Goal: Task Accomplishment & Management: Manage account settings

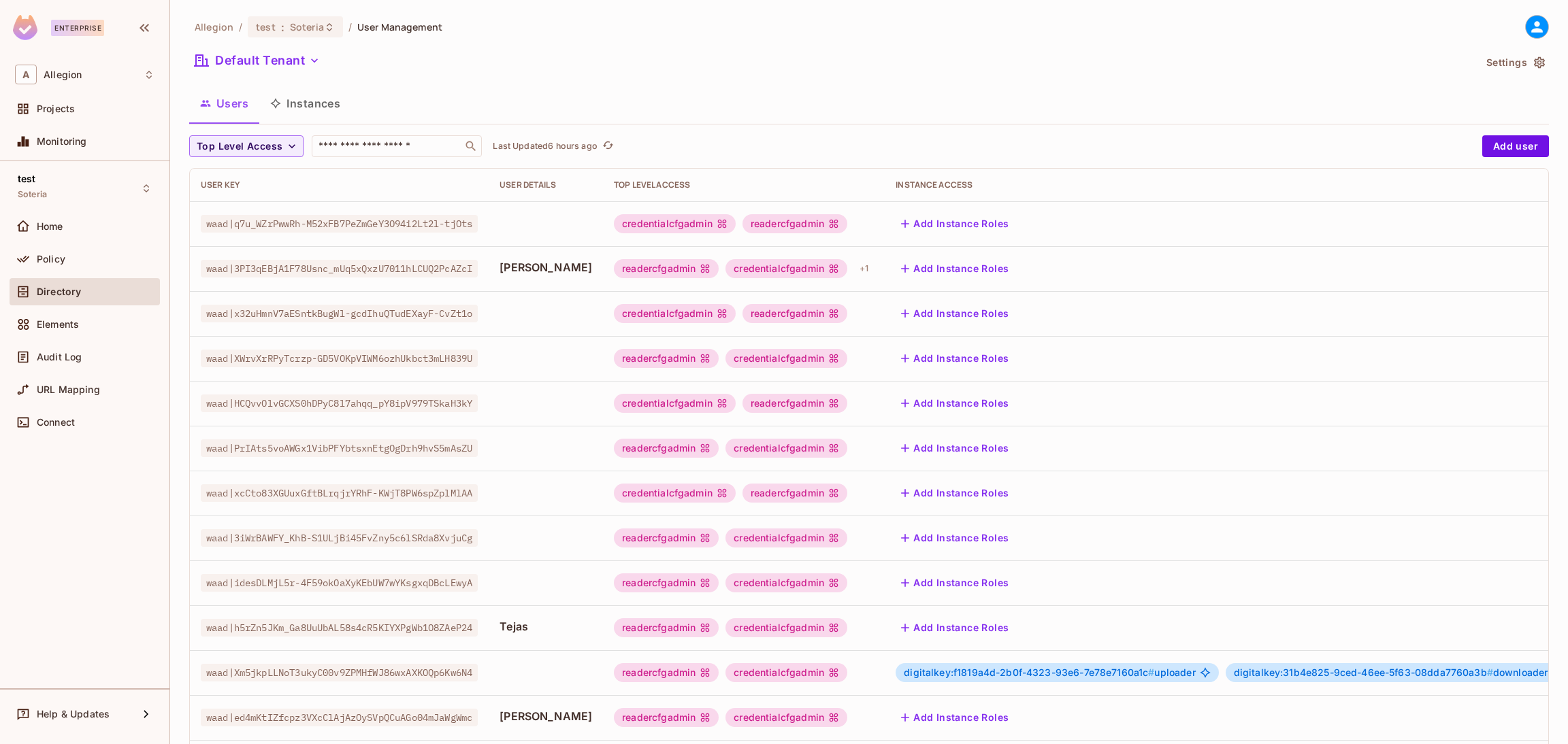
scroll to position [235, 0]
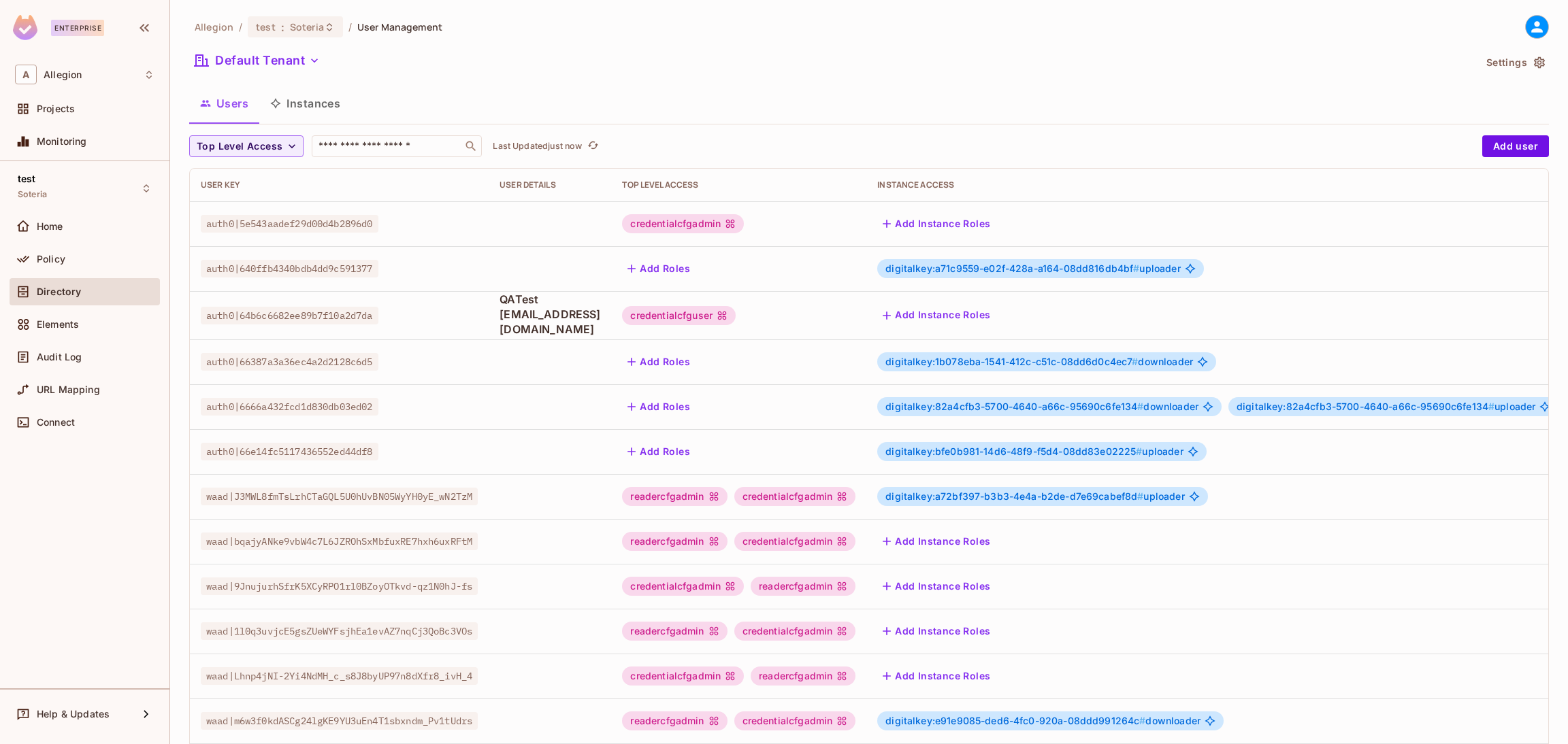
scroll to position [222, 0]
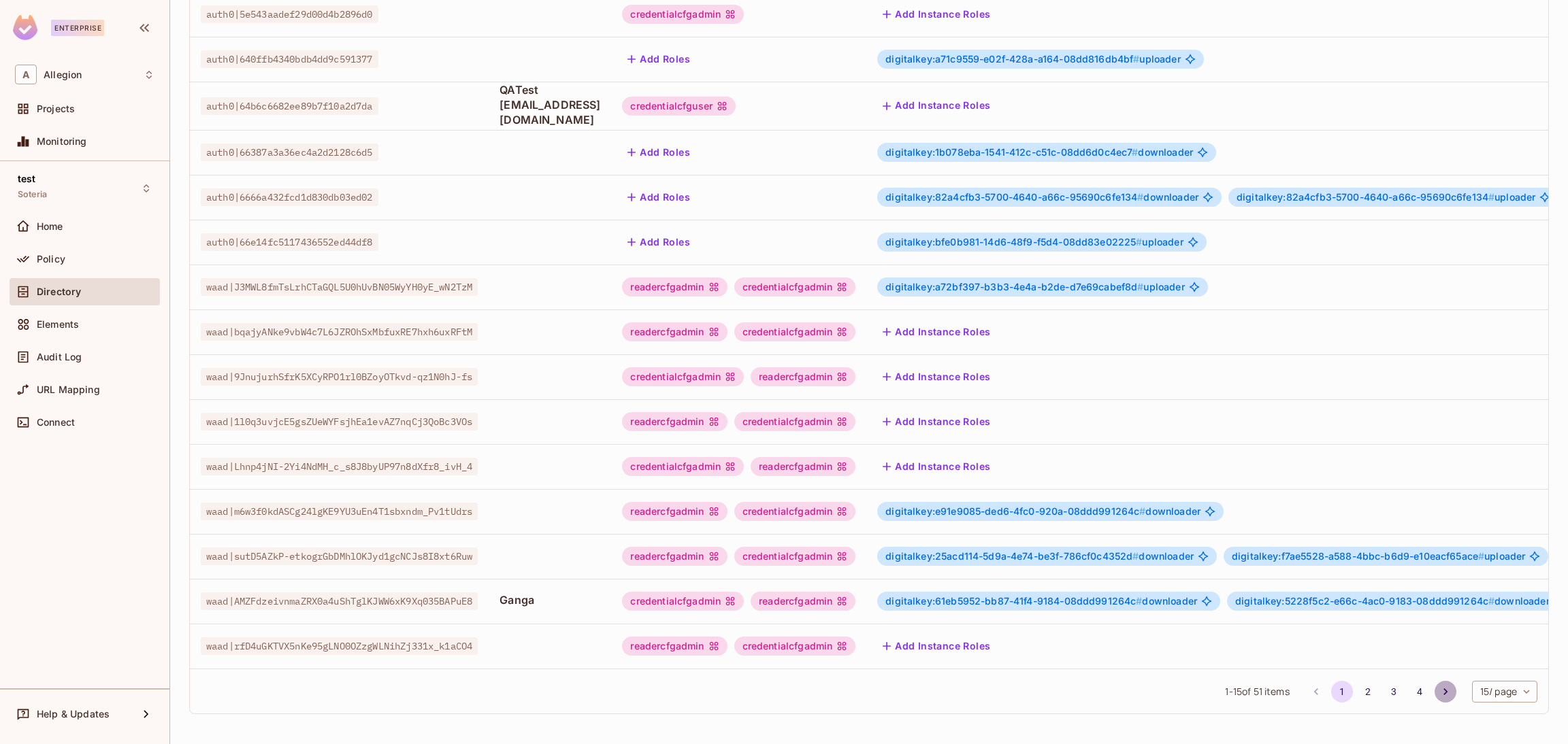
click at [1439, 685] on icon "Go to next page" at bounding box center [1446, 692] width 14 height 14
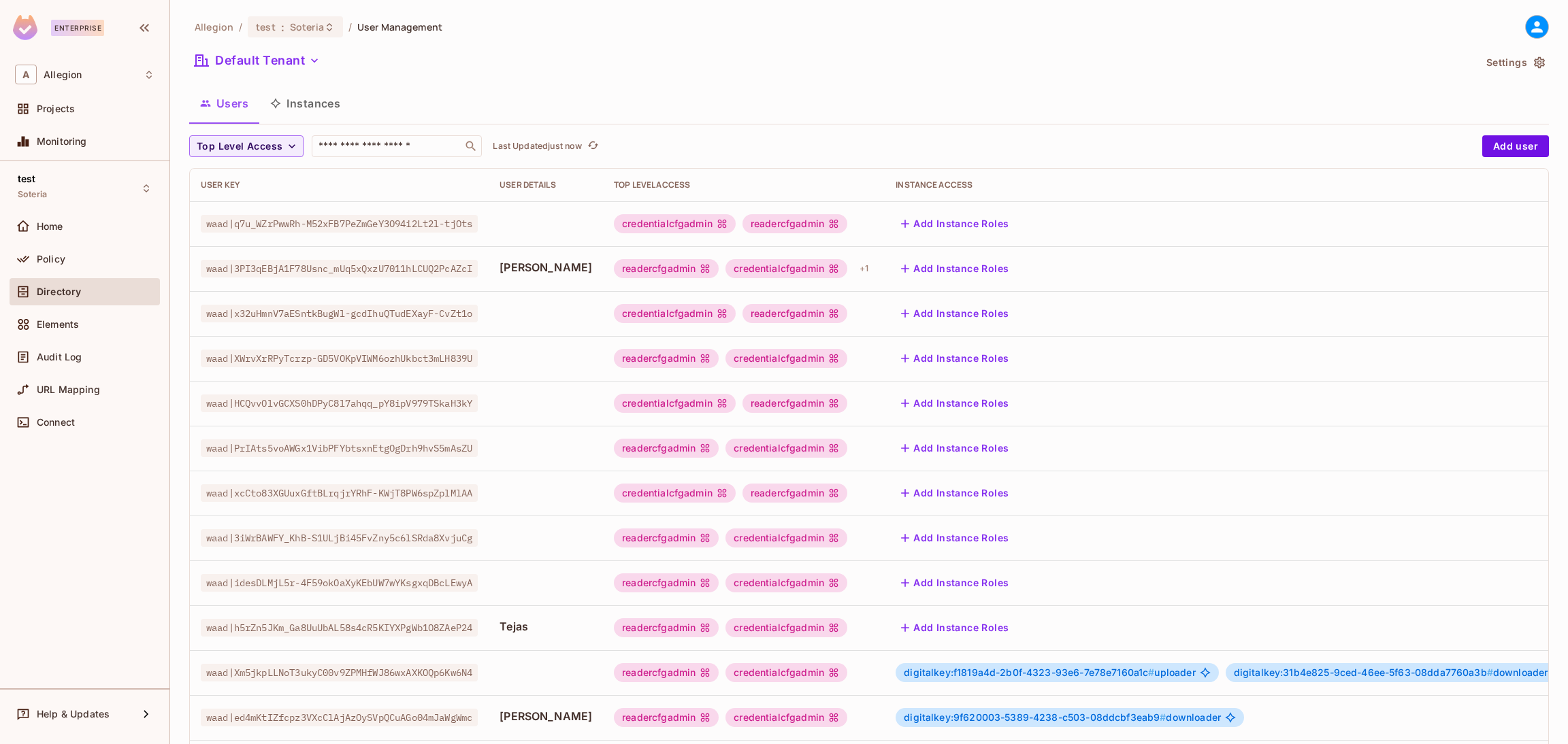
scroll to position [235, 0]
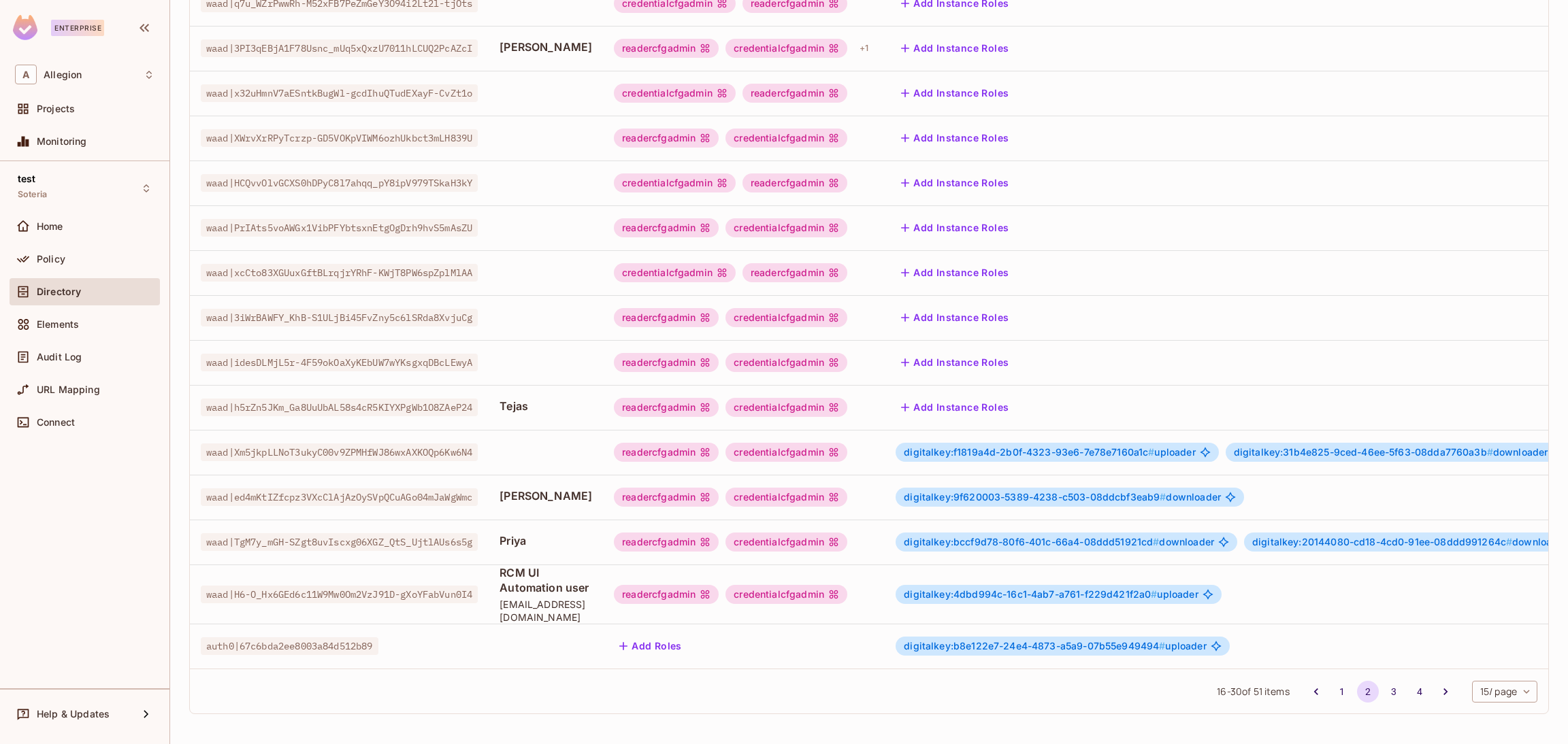
click at [924, 577] on td "digitalkey:4dbd994c-16c1-4ab7-a761-f229d421f2a0 # uploader" at bounding box center [1257, 594] width 743 height 59
click at [1024, 588] on span "digitalkey:4dbd994c-16c1-4ab7-a761-f229d421f2a0 #" at bounding box center [1030, 594] width 253 height 12
click at [1024, 580] on body "Enterprise A Allegion Projects Monitoring test Soteria Home Policy Directory El…" at bounding box center [784, 372] width 1568 height 744
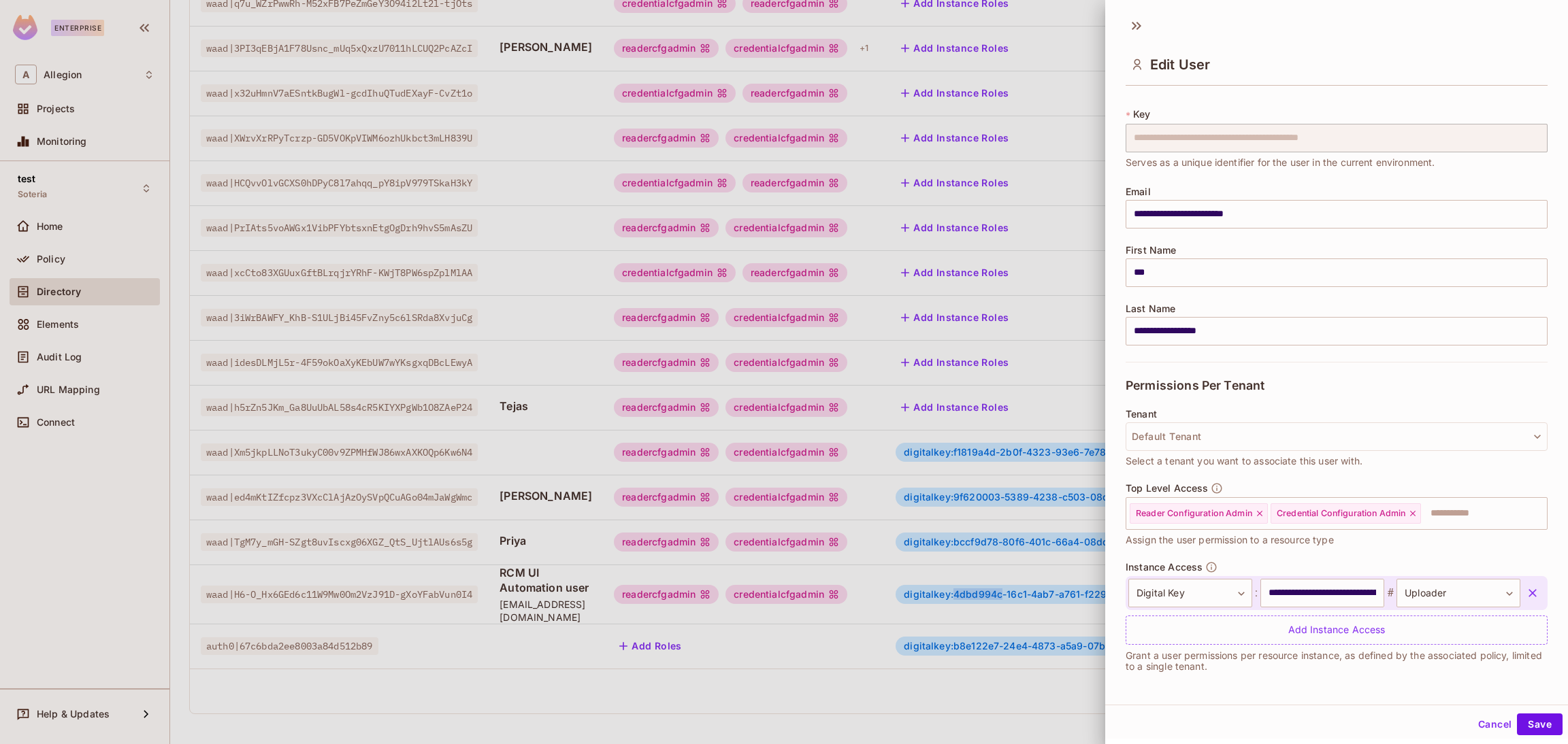
scroll to position [18, 0]
click at [1526, 592] on icon "button" at bounding box center [1532, 594] width 14 height 14
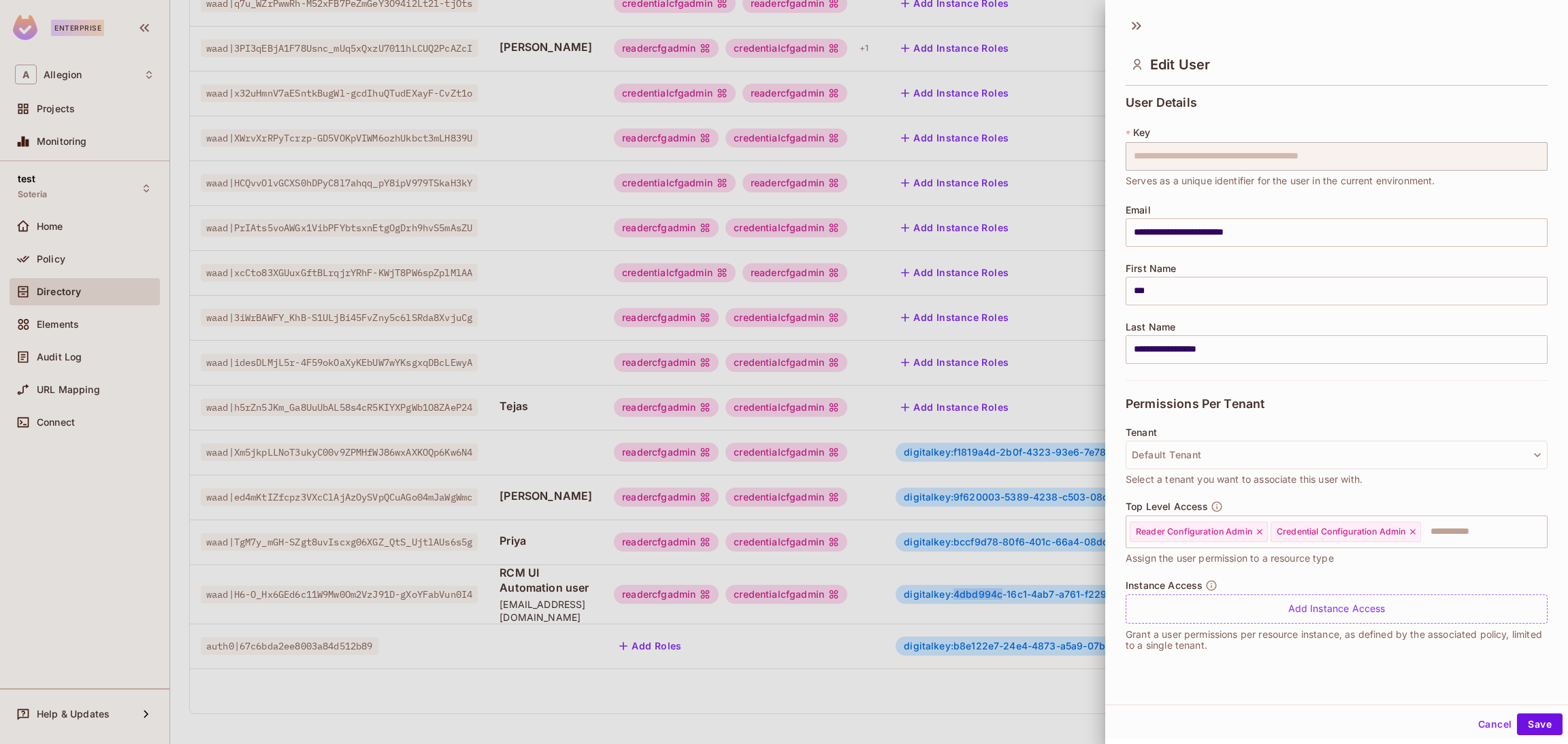
scroll to position [0, 0]
click at [1520, 718] on button "Save" at bounding box center [1539, 724] width 46 height 22
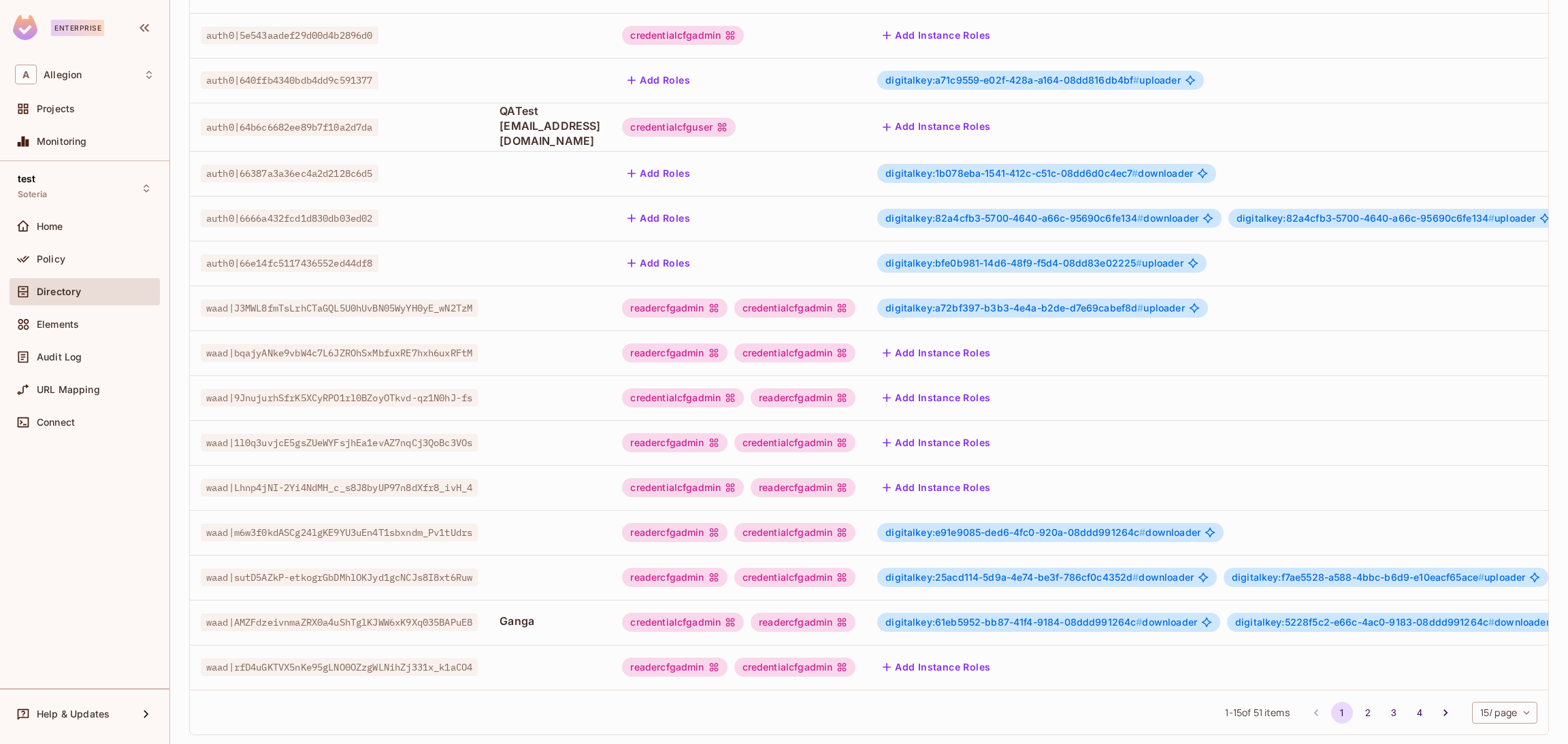
scroll to position [222, 0]
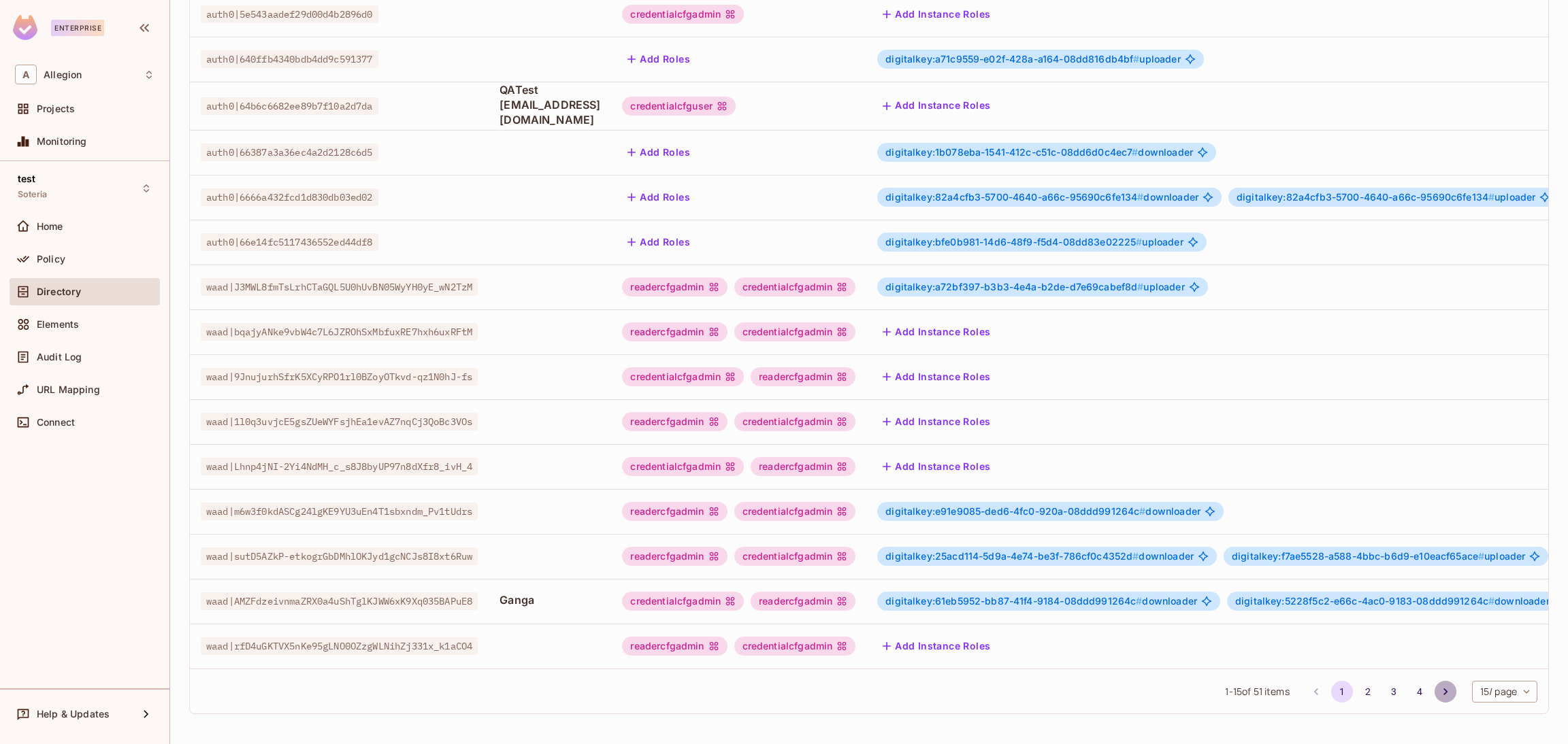
click at [1439, 691] on icon "Go to next page" at bounding box center [1446, 692] width 14 height 14
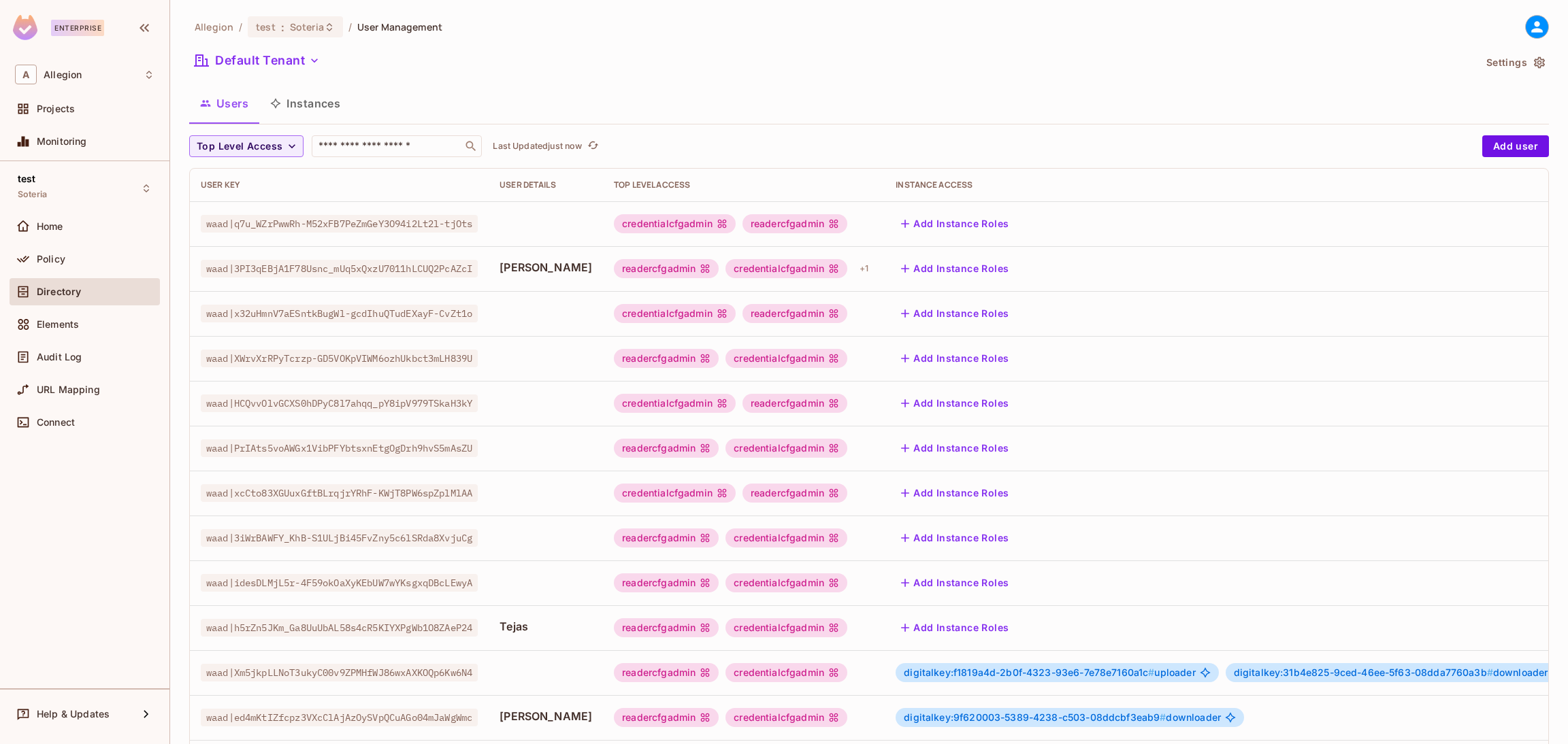
scroll to position [235, 0]
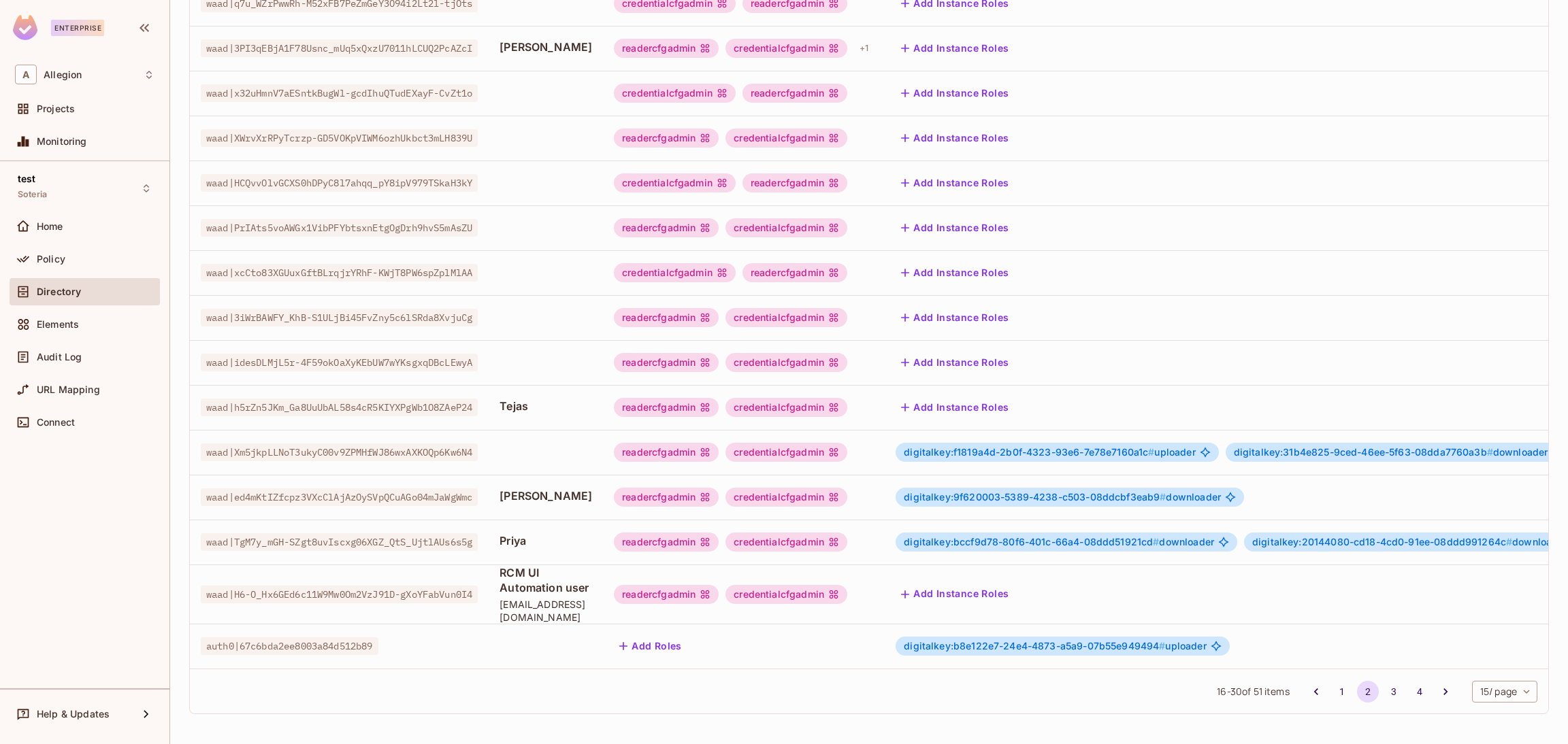
click at [564, 407] on td "Tejas" at bounding box center [546, 407] width 114 height 45
click at [874, 635] on div "Add Roles" at bounding box center [744, 646] width 260 height 22
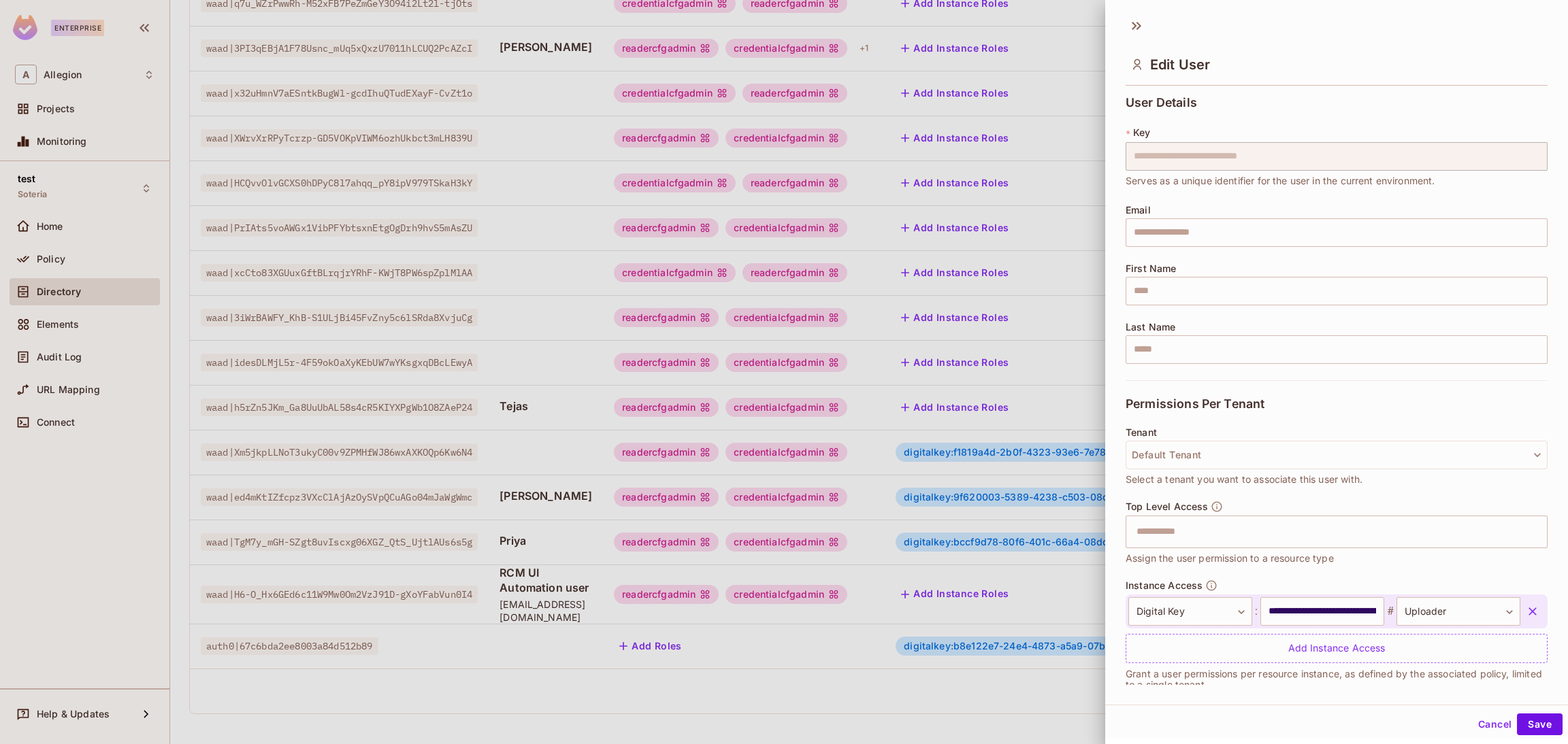
click at [1476, 719] on button "Cancel" at bounding box center [1495, 724] width 44 height 22
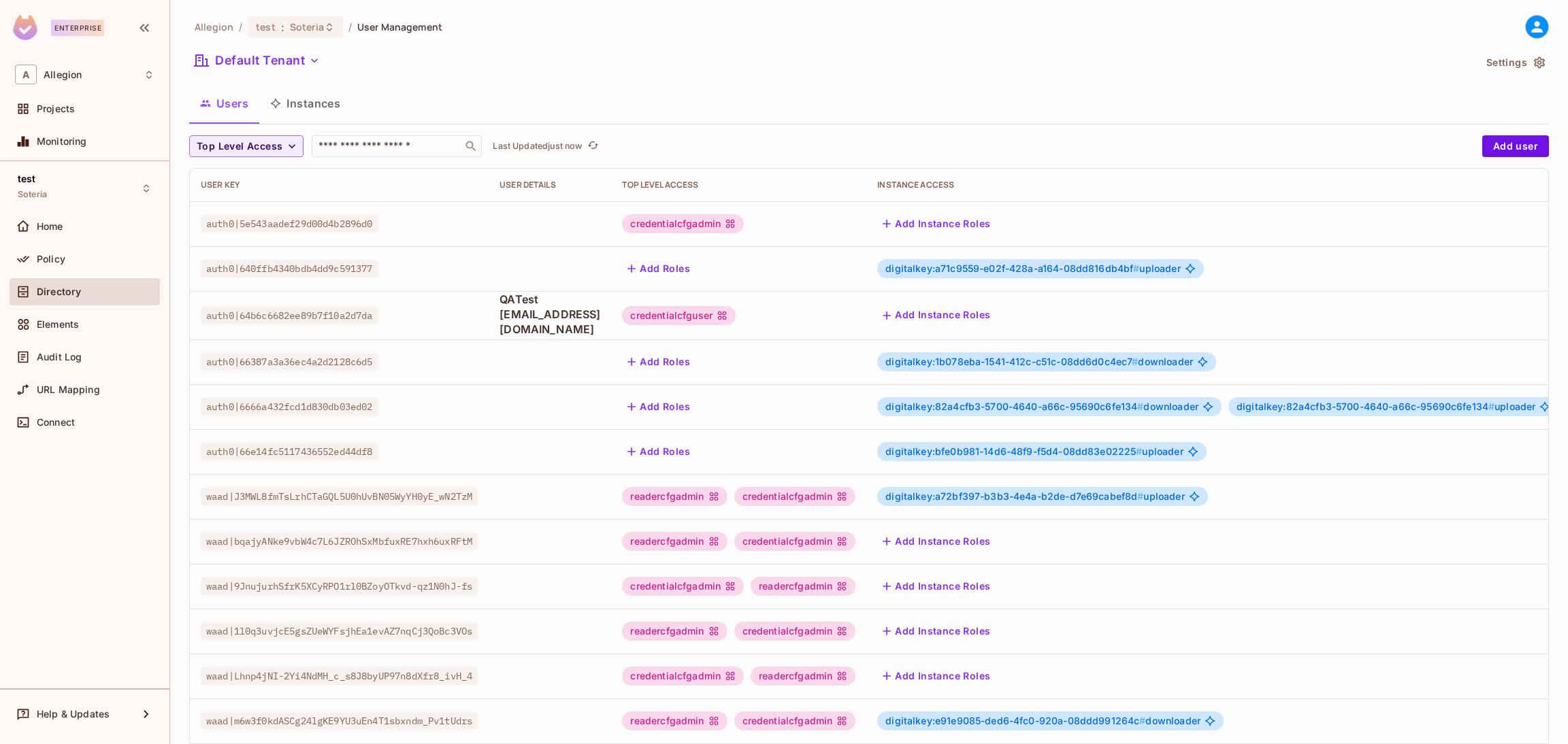
scroll to position [222, 0]
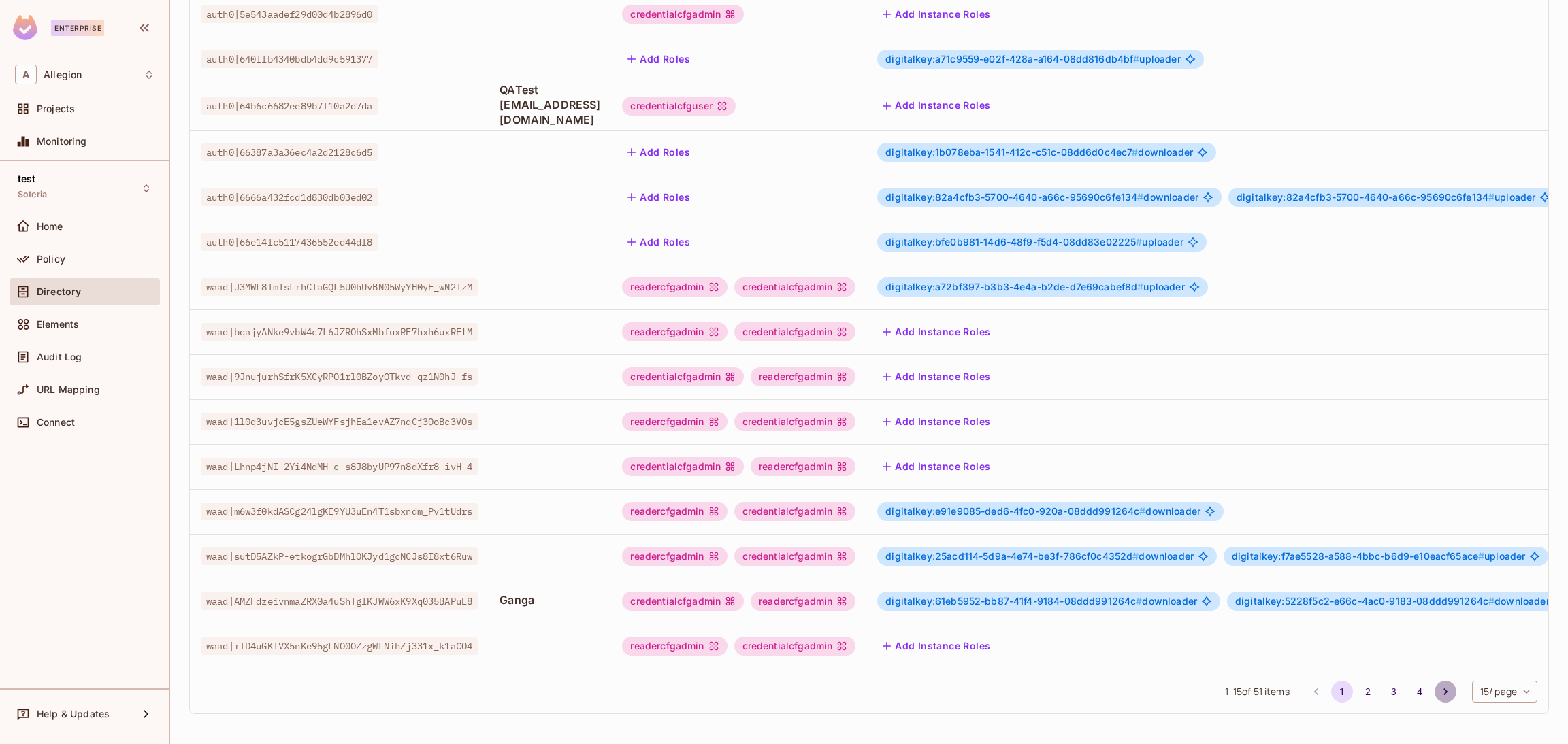
click at [1439, 688] on icon "Go to next page" at bounding box center [1446, 692] width 14 height 14
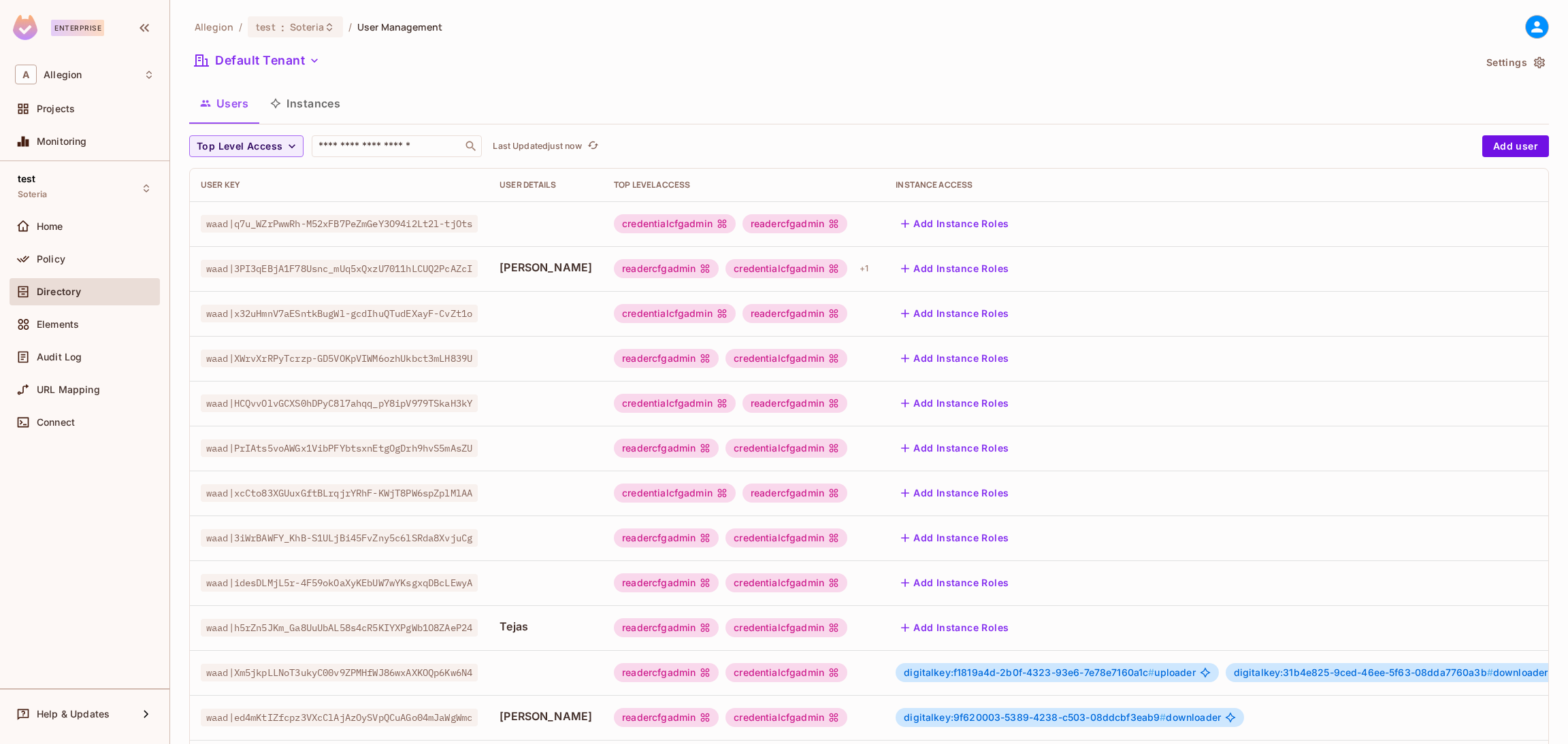
click at [1419, 688] on td "digitalkey:f1819a4d-2b0f-4323-93e6-7e78e7160a1c # uploader digitalkey:31b4e825-…" at bounding box center [1257, 673] width 743 height 45
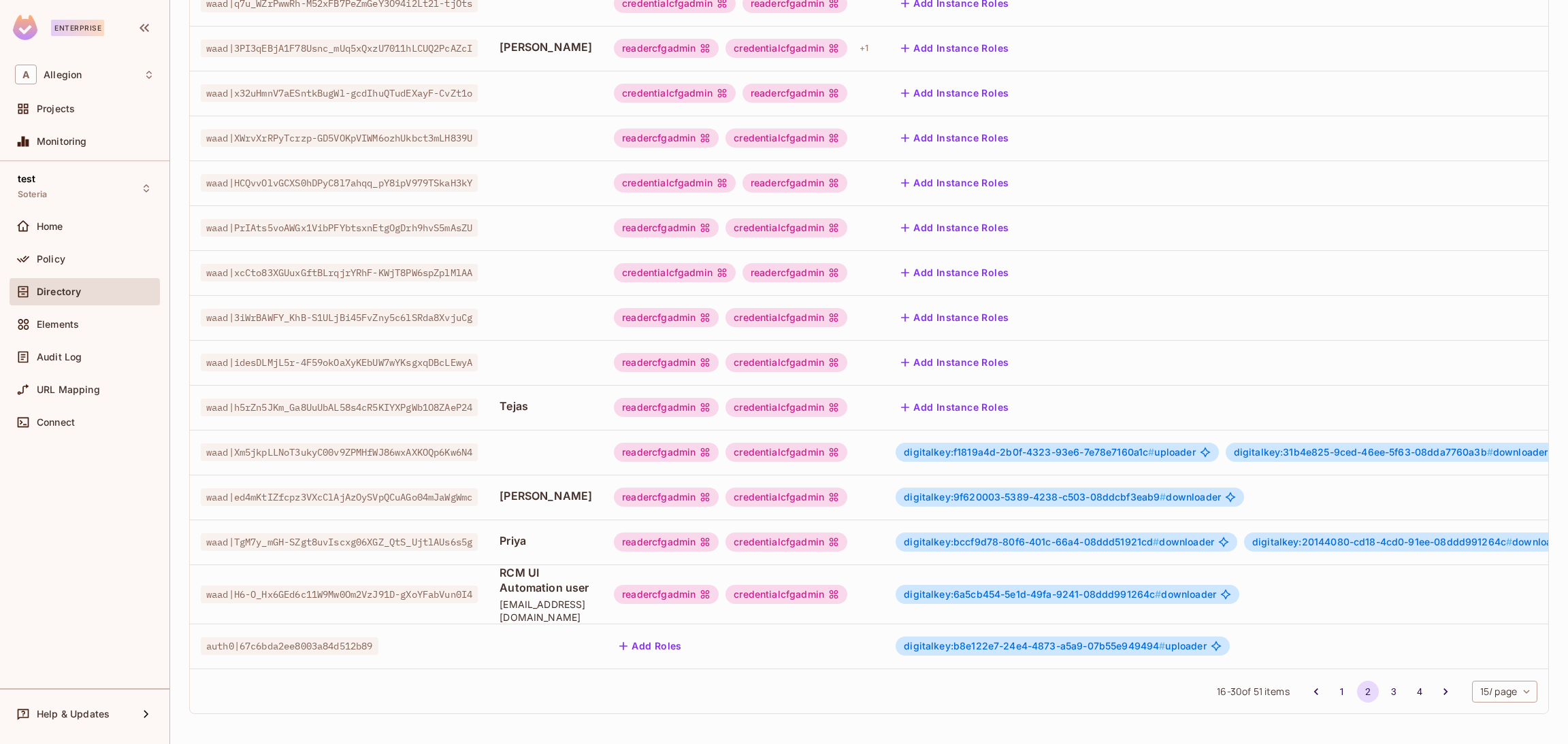
scroll to position [232, 0]
click at [1290, 588] on div "digitalkey:6a5cb454-5e1d-49fa-9241-08ddd991264c # downloader" at bounding box center [1257, 595] width 721 height 19
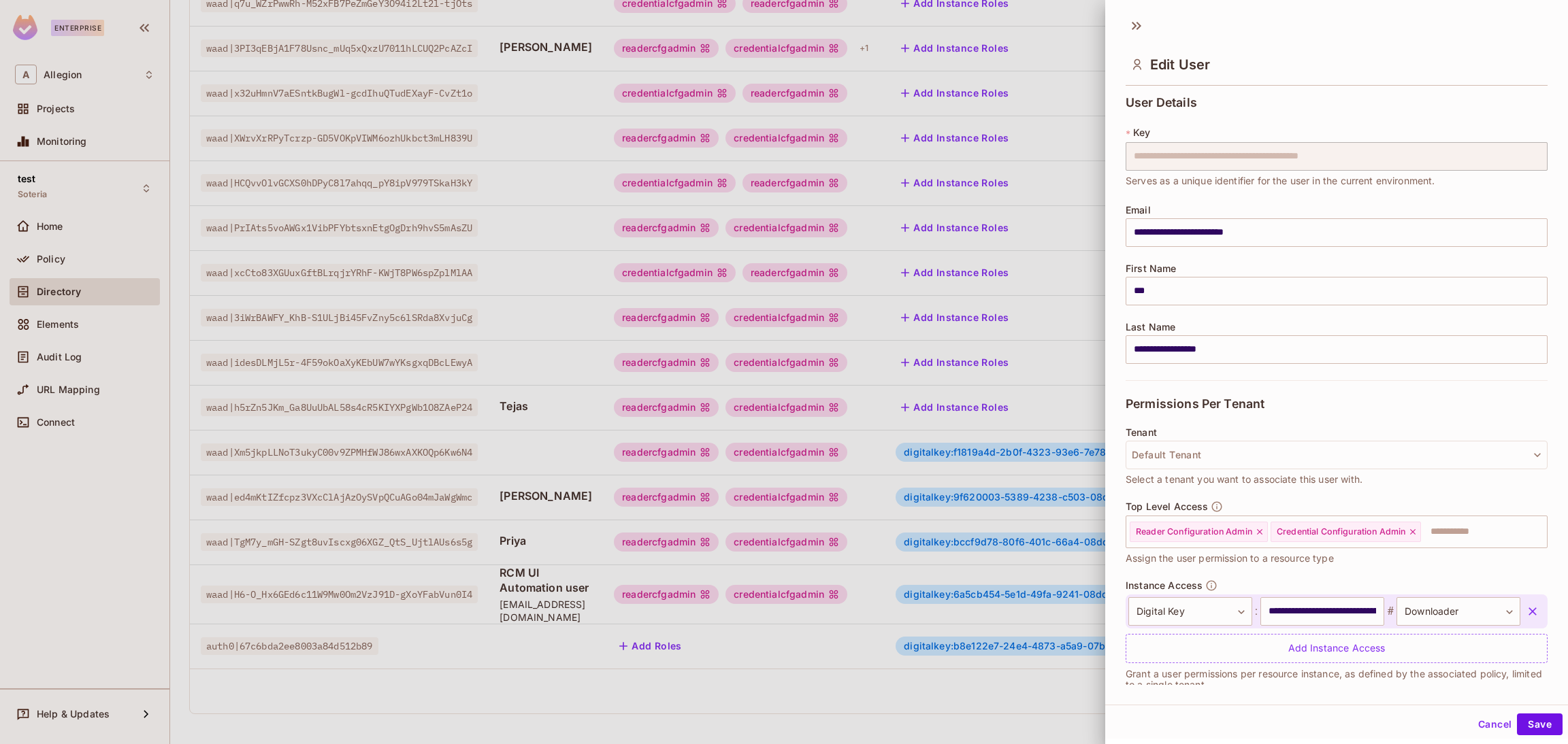
click at [1528, 609] on icon "button" at bounding box center [1532, 612] width 8 height 8
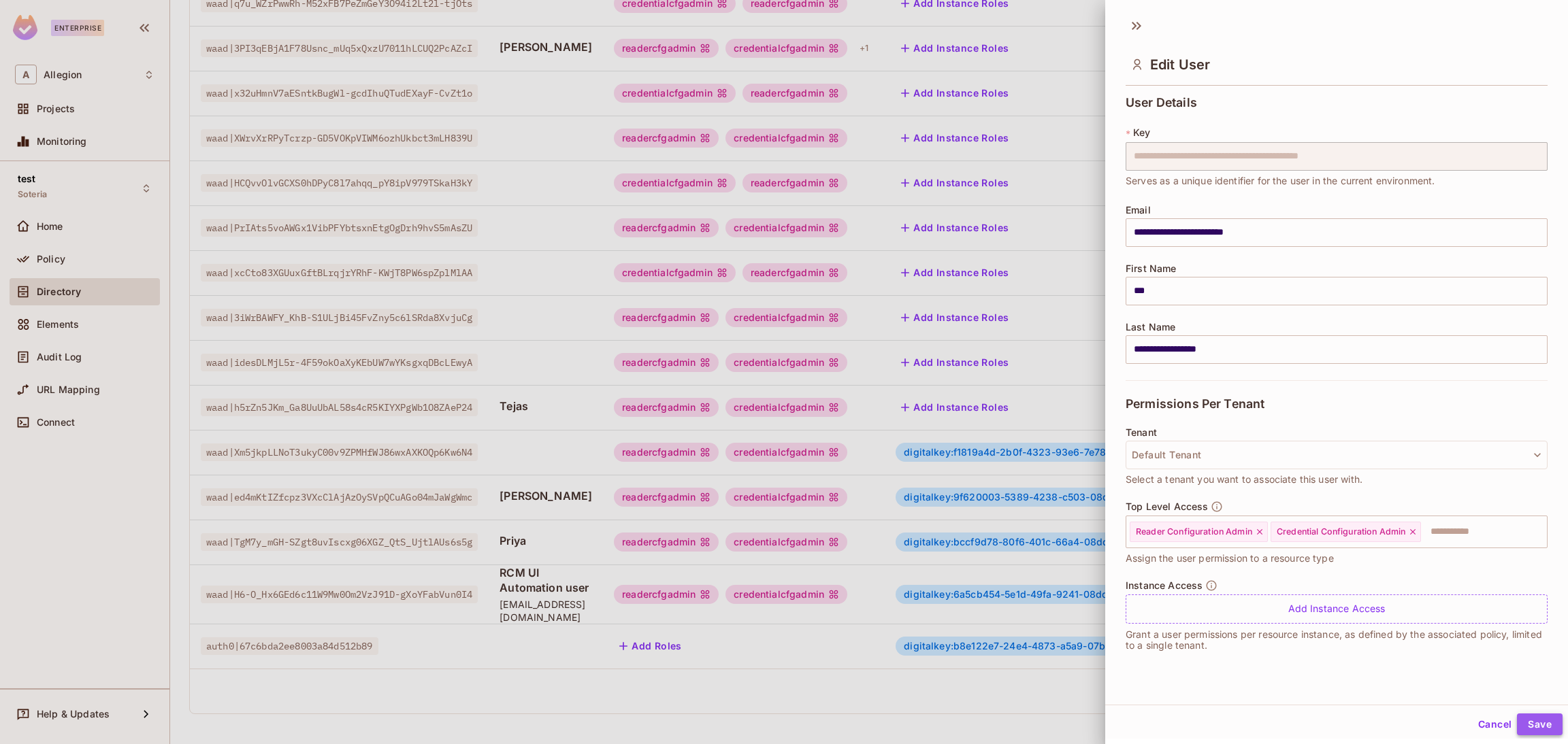
click at [1517, 715] on button "Save" at bounding box center [1539, 724] width 46 height 22
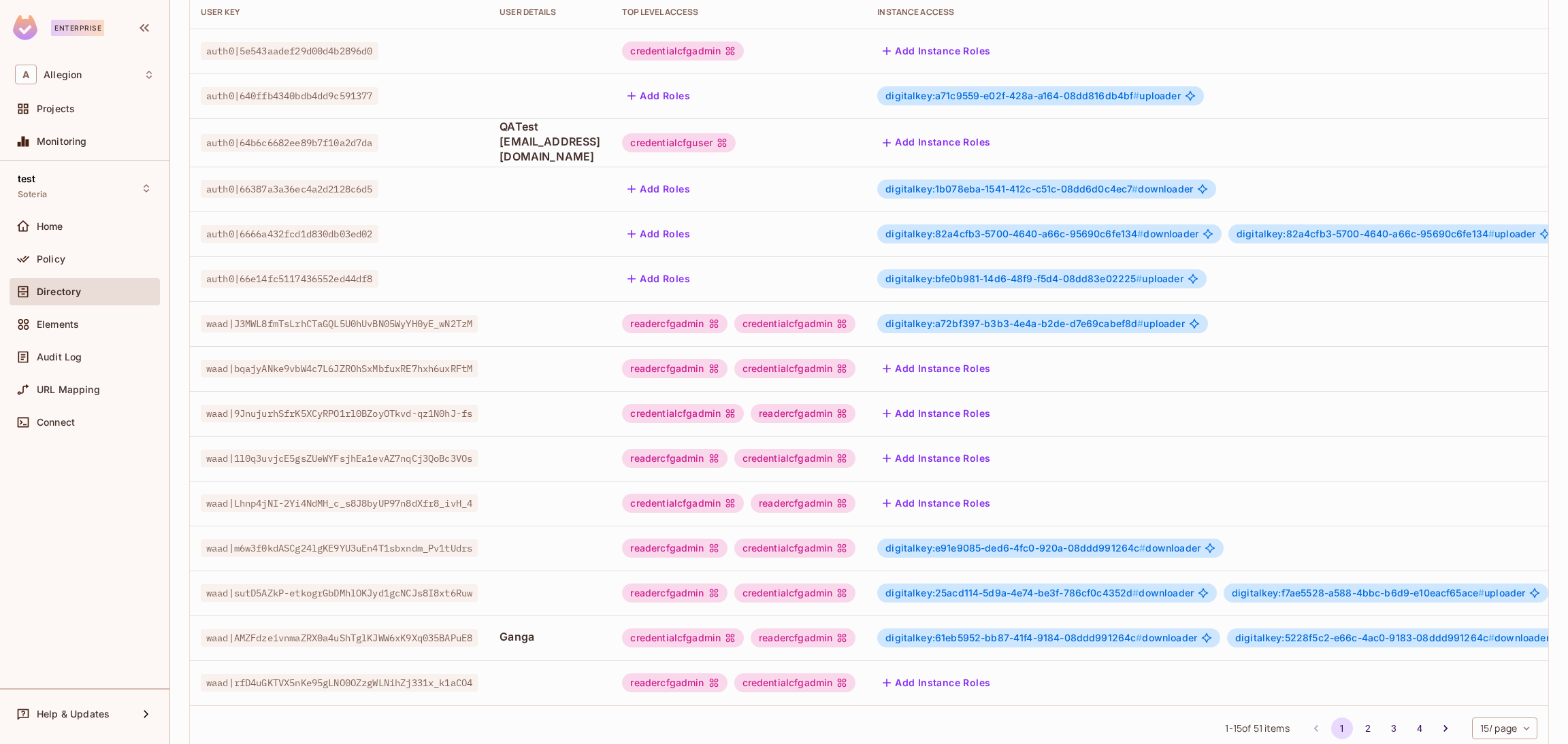
scroll to position [222, 0]
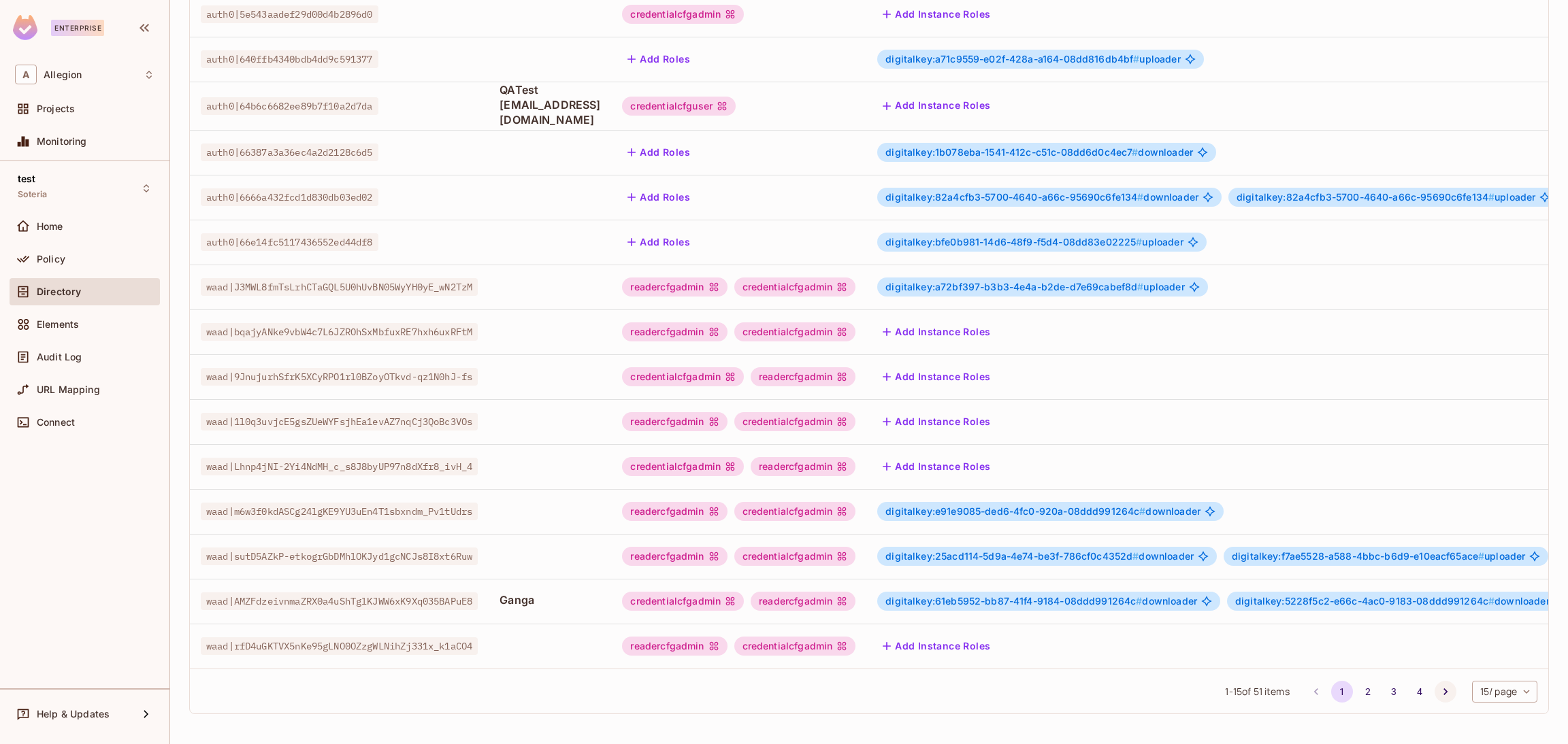
click at [1439, 691] on icon "Go to next page" at bounding box center [1446, 692] width 14 height 14
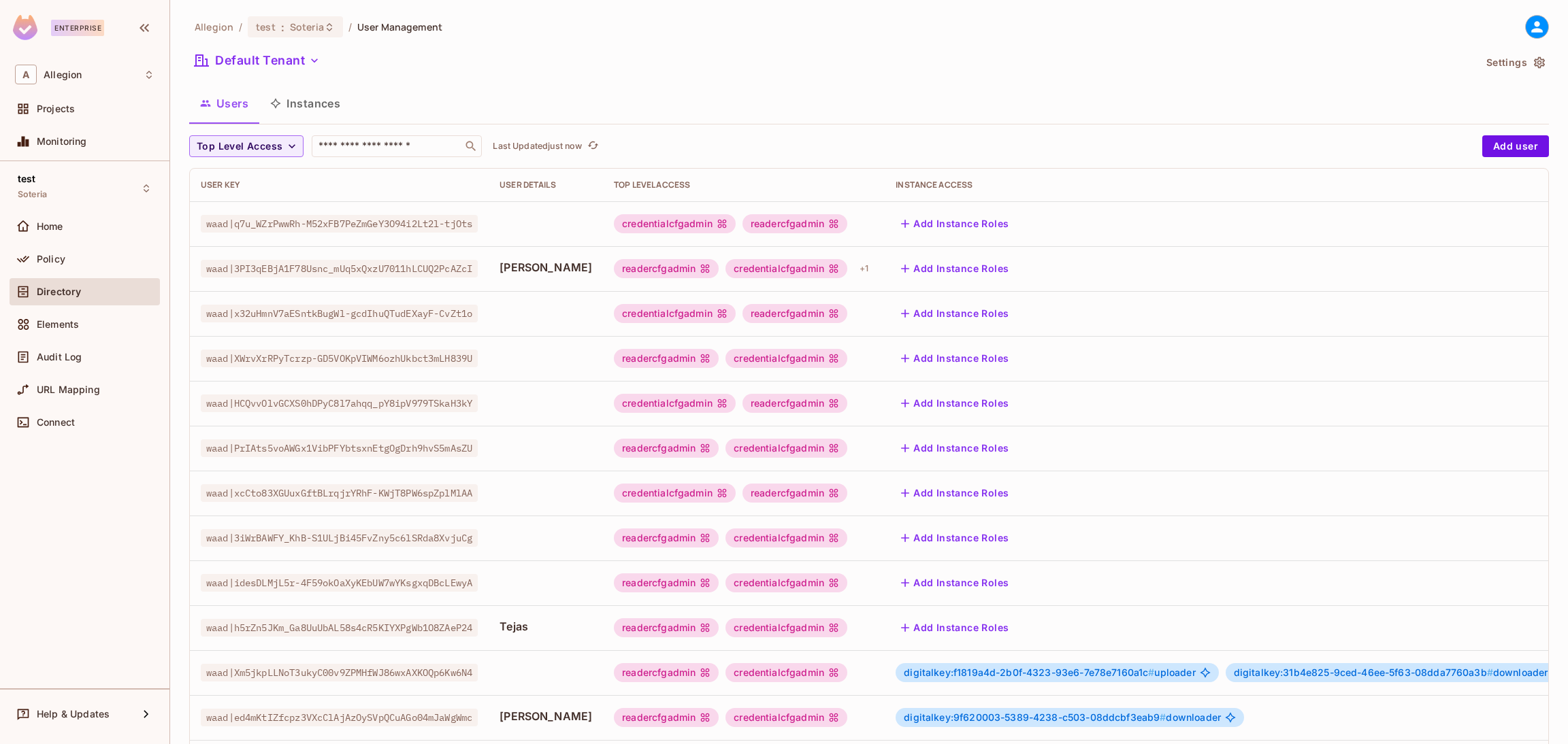
scroll to position [235, 0]
